Goal: Task Accomplishment & Management: Manage account settings

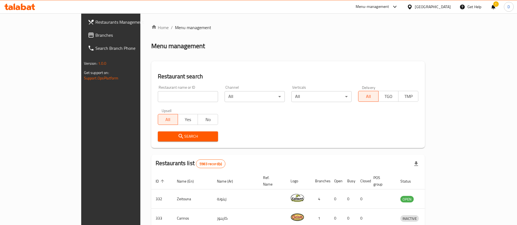
click at [313, 37] on div "Home / Menu management Menu management Restaurant search Restaurant name or ID …" at bounding box center [288, 198] width 274 height 349
click at [158, 95] on input "search" at bounding box center [188, 96] width 60 height 11
paste input "Telathath Restaurant"
type input "Telathath Restaurant"
click button "Search" at bounding box center [188, 137] width 60 height 10
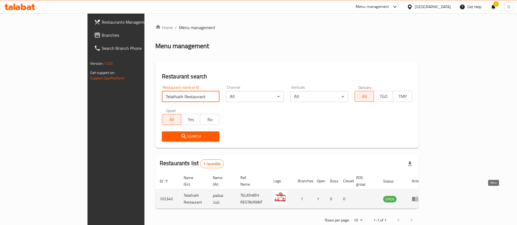
click at [418, 197] on icon "enhanced table" at bounding box center [415, 199] width 6 height 5
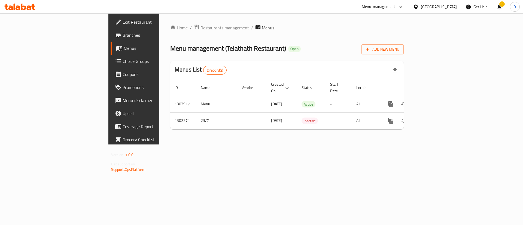
click at [123, 38] on span "Branches" at bounding box center [157, 35] width 69 height 7
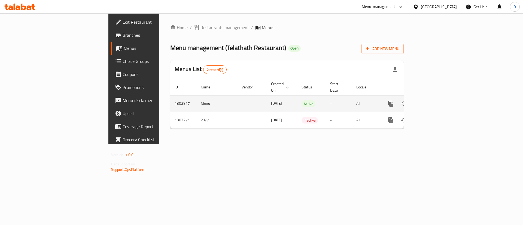
click at [434, 101] on icon "enhanced table" at bounding box center [430, 104] width 7 height 7
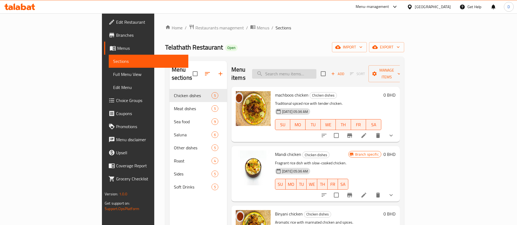
drag, startPoint x: 302, startPoint y: 73, endPoint x: 310, endPoint y: 75, distance: 8.5
click at [302, 73] on input "search" at bounding box center [284, 74] width 64 height 10
paste input "Ghozi Chicken"
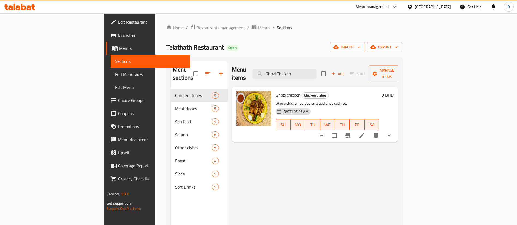
type input "Ghozi Chicken"
click at [370, 131] on li at bounding box center [361, 136] width 15 height 10
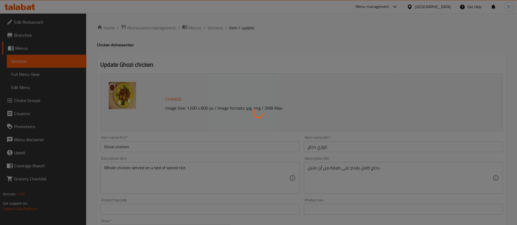
type input "اختر الحجم"
type input "1"
type input "اضافات"
type input "0"
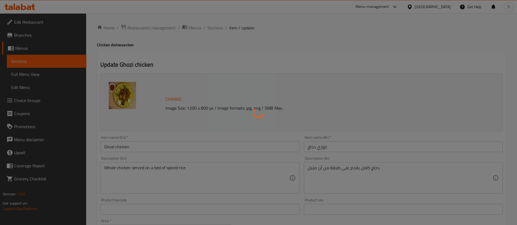
type input "0"
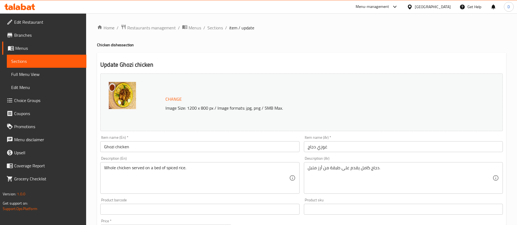
click at [240, 44] on h4 "Chicken dishes section" at bounding box center [301, 44] width 409 height 5
click at [218, 28] on span "Sections" at bounding box center [215, 28] width 16 height 7
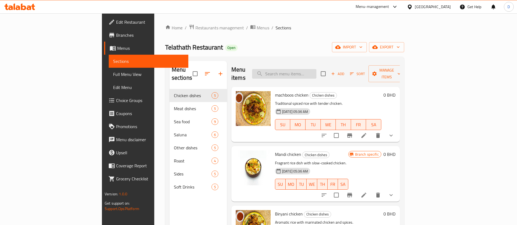
click at [313, 69] on input "search" at bounding box center [284, 74] width 64 height 10
paste input "Machboos meat"
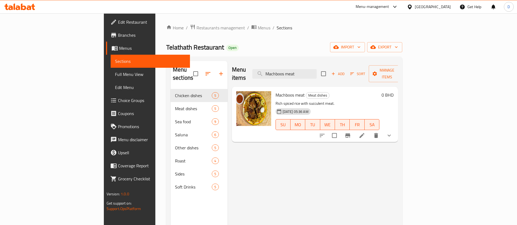
type input "Machboos meat"
click at [370, 131] on li at bounding box center [361, 136] width 15 height 10
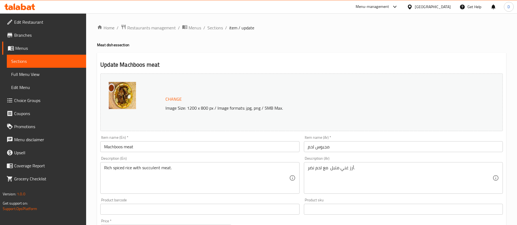
click at [301, 30] on ol "Home / Restaurants management / Menus / Sections / item / update" at bounding box center [301, 27] width 409 height 7
click at [207, 29] on span "Sections" at bounding box center [215, 28] width 16 height 7
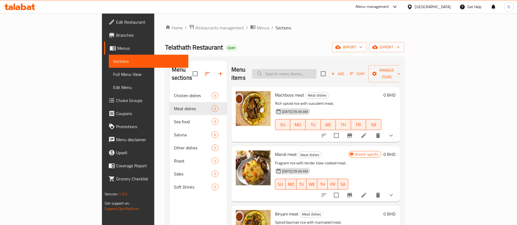
click at [314, 69] on input "search" at bounding box center [284, 74] width 64 height 10
paste input "Mathroba"
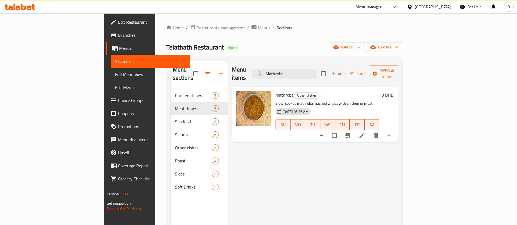
type input "Mathroba"
click at [370, 131] on li at bounding box center [361, 136] width 15 height 10
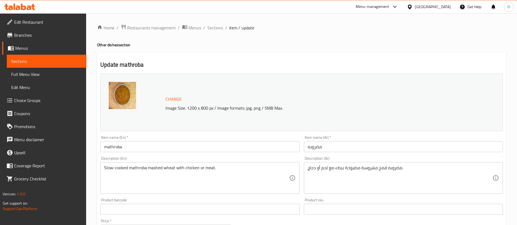
click at [349, 31] on div "Home / Restaurants management / Menus / Sections / item / update Other dishes s…" at bounding box center [301, 218] width 409 height 389
click at [194, 29] on span "Menus" at bounding box center [195, 28] width 13 height 7
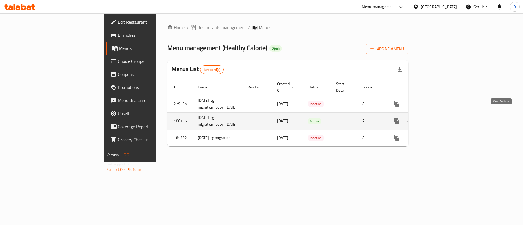
click at [440, 118] on icon "enhanced table" at bounding box center [436, 121] width 7 height 7
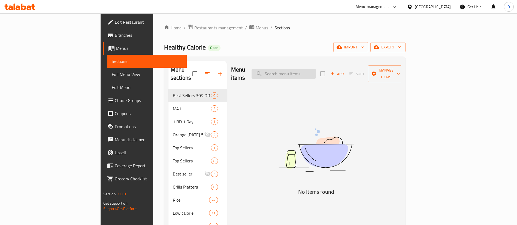
click at [316, 72] on input "search" at bounding box center [284, 74] width 64 height 10
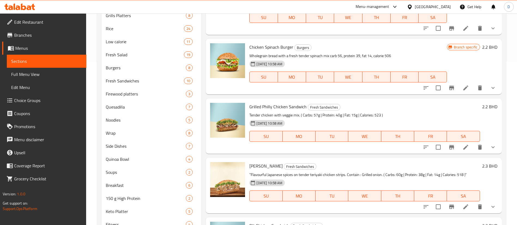
scroll to position [520, 0]
type input "chicken s"
drag, startPoint x: 489, startPoint y: 87, endPoint x: 481, endPoint y: 86, distance: 7.9
click at [490, 87] on icon "show more" at bounding box center [493, 88] width 7 height 7
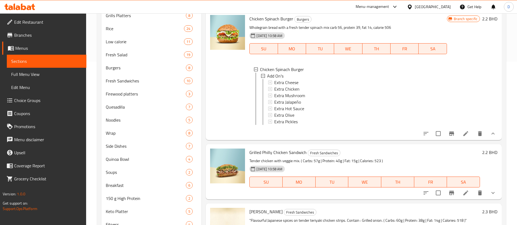
scroll to position [560, 0]
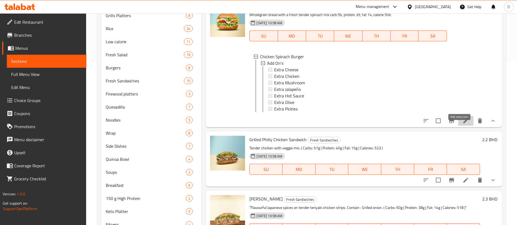
click at [463, 123] on icon at bounding box center [465, 121] width 5 height 5
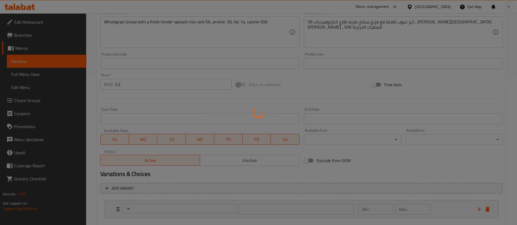
scroll to position [177, 0]
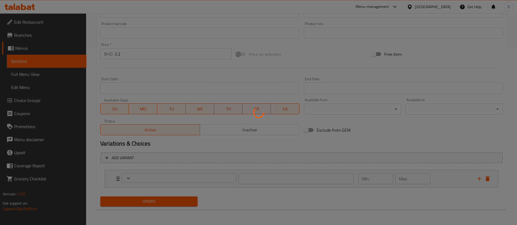
type input "إضافات"
type input "0"
type input "7"
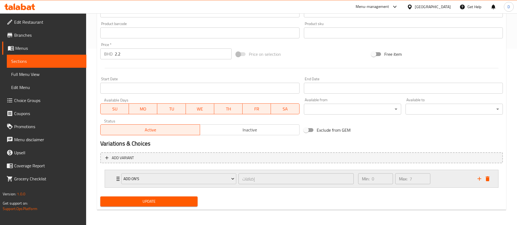
click at [489, 177] on icon "delete" at bounding box center [487, 179] width 7 height 7
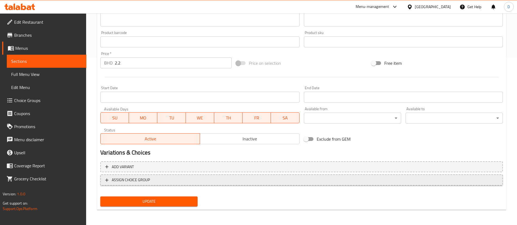
scroll to position [168, 0]
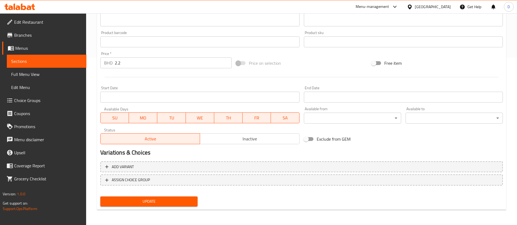
click at [192, 200] on span "Update" at bounding box center [149, 201] width 89 height 7
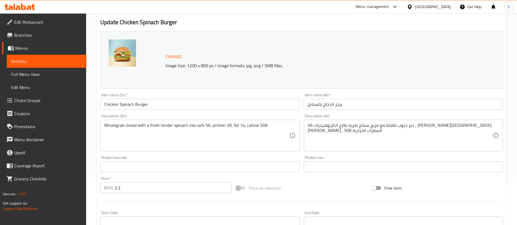
scroll to position [0, 0]
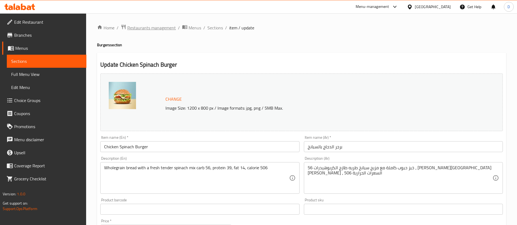
click at [158, 29] on span "Restaurants management" at bounding box center [151, 28] width 49 height 7
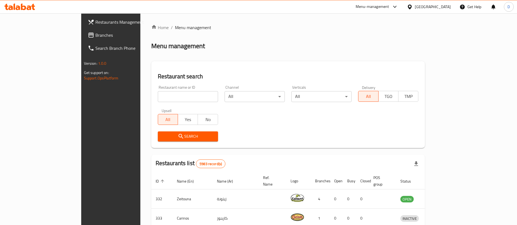
click at [158, 98] on input "search" at bounding box center [188, 96] width 60 height 11
type input "Healthy Calorie"
click button "Search" at bounding box center [188, 137] width 60 height 10
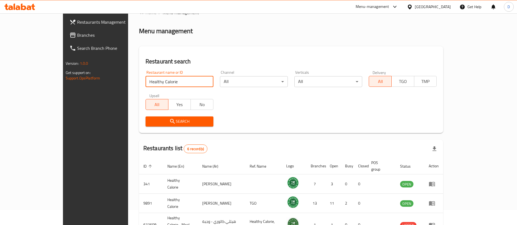
scroll to position [104, 0]
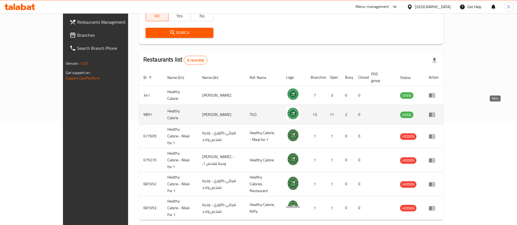
click at [435, 113] on icon "enhanced table" at bounding box center [432, 115] width 6 height 5
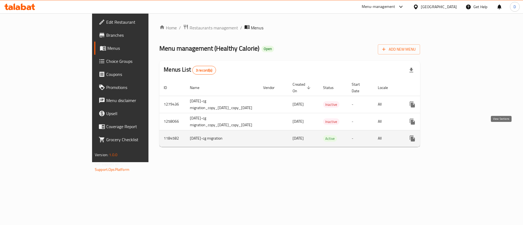
click at [459, 132] on link "enhanced table" at bounding box center [451, 138] width 13 height 13
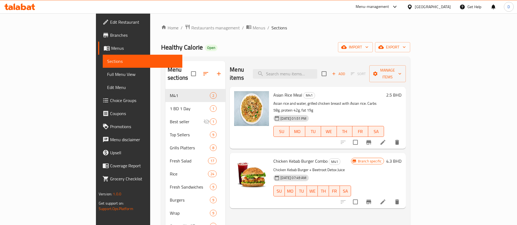
click at [315, 63] on div "Menu items Add Sort Manage items" at bounding box center [318, 74] width 176 height 26
click at [317, 72] on input "search" at bounding box center [285, 74] width 64 height 10
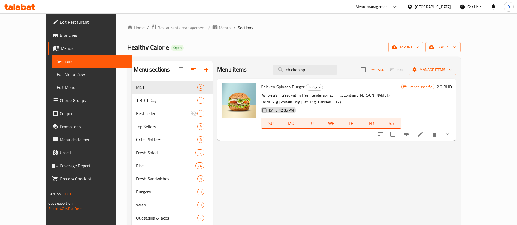
type input "chicken sp"
click at [423, 135] on icon at bounding box center [420, 134] width 5 height 5
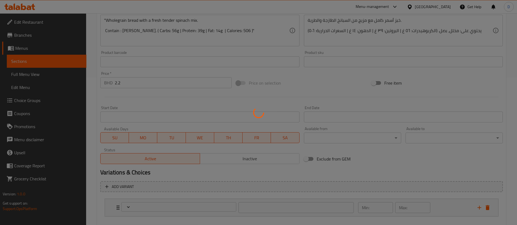
scroll to position [177, 0]
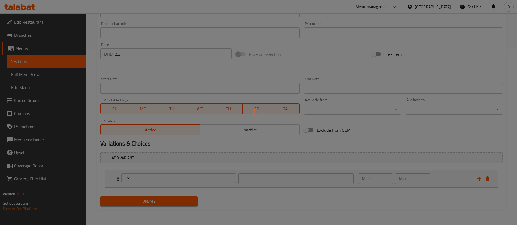
type input "إضافات"
type input "0"
type input "7"
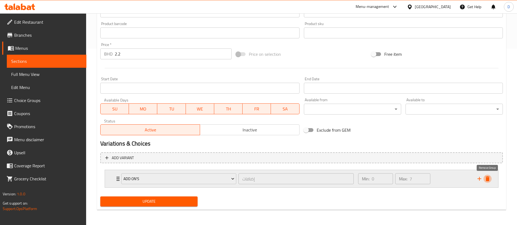
click at [487, 181] on icon "delete" at bounding box center [488, 179] width 4 height 5
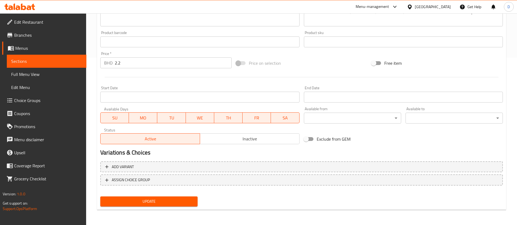
scroll to position [168, 0]
click at [180, 202] on span "Update" at bounding box center [149, 201] width 89 height 7
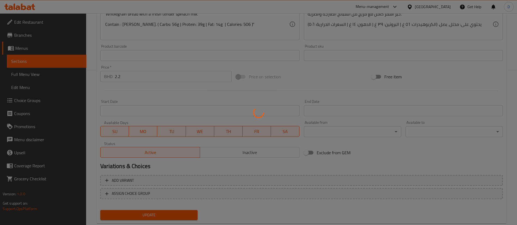
scroll to position [0, 0]
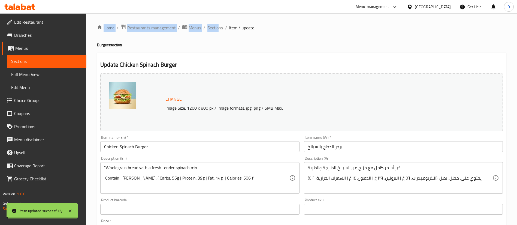
click at [218, 28] on div "Home / Restaurants management / Menus / Sections / item / update Burgers sectio…" at bounding box center [301, 203] width 409 height 358
click at [218, 28] on span "Sections" at bounding box center [215, 28] width 16 height 7
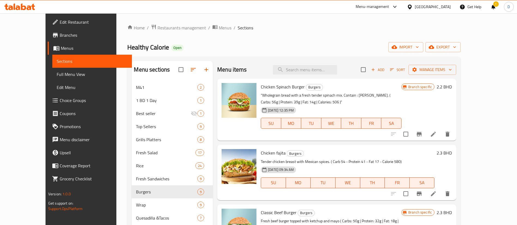
click at [296, 37] on div "Home / Restaurants management / Menus / Sections Healthy Calorie Open import ex…" at bounding box center [293, 212] width 333 height 377
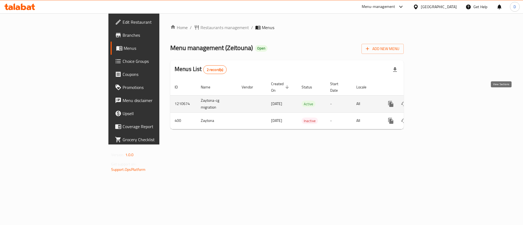
click at [434, 101] on icon "enhanced table" at bounding box center [430, 104] width 7 height 7
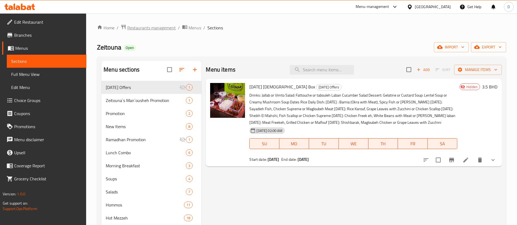
click at [143, 29] on span "Restaurants management" at bounding box center [151, 28] width 49 height 7
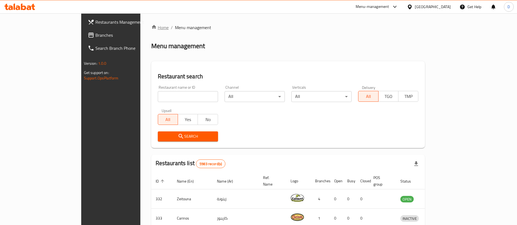
click at [151, 24] on link "Home" at bounding box center [159, 27] width 17 height 7
